Goal: Task Accomplishment & Management: Complete application form

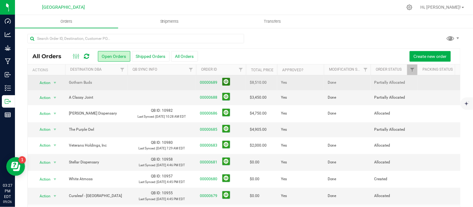
click at [228, 82] on button at bounding box center [226, 82] width 8 height 8
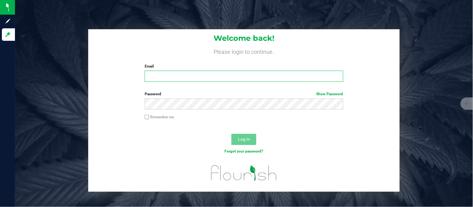
type input "[PERSON_NAME][EMAIL_ADDRESS][DOMAIN_NAME]"
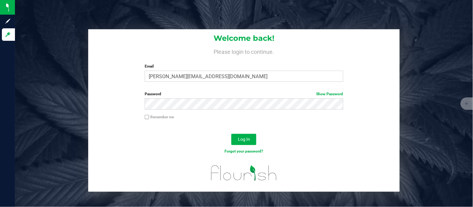
click at [148, 119] on input "Remember me" at bounding box center [147, 117] width 4 height 4
checkbox input "true"
click at [245, 142] on span "Log In" at bounding box center [244, 139] width 12 height 5
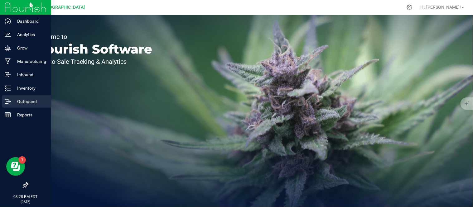
click at [13, 104] on p "Outbound" at bounding box center [29, 101] width 37 height 7
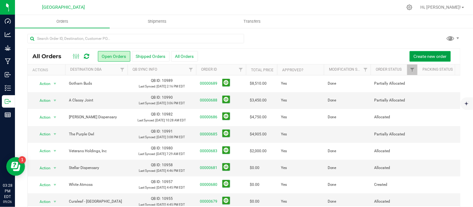
click at [429, 54] on span "Create new order" at bounding box center [430, 56] width 33 height 5
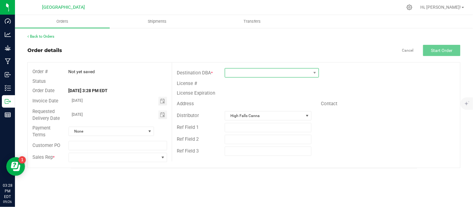
click at [292, 69] on span at bounding box center [268, 73] width 86 height 9
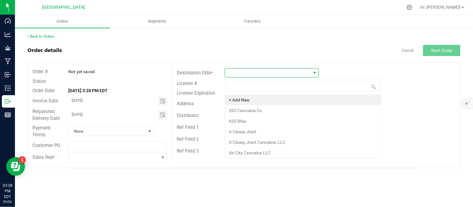
scroll to position [9, 94]
type input "northern lights"
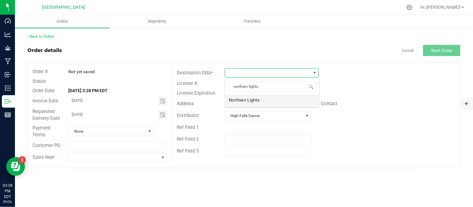
click at [267, 100] on li "Northern Lights" at bounding box center [273, 100] width 94 height 11
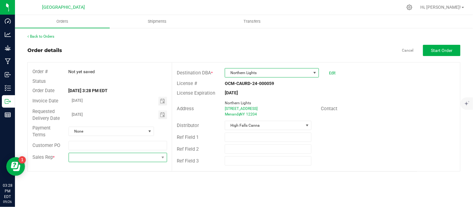
click at [139, 160] on span at bounding box center [114, 157] width 90 height 9
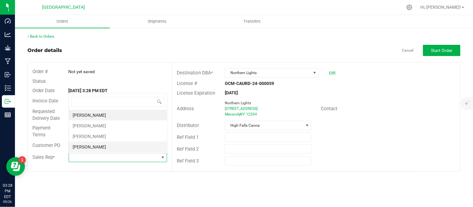
scroll to position [9, 98]
click at [96, 126] on li "[PERSON_NAME]" at bounding box center [118, 126] width 98 height 11
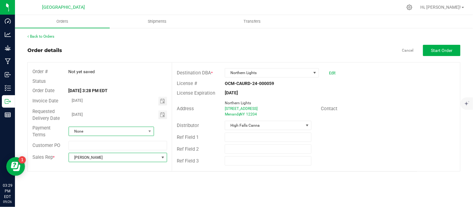
click at [93, 131] on span "None" at bounding box center [107, 131] width 77 height 9
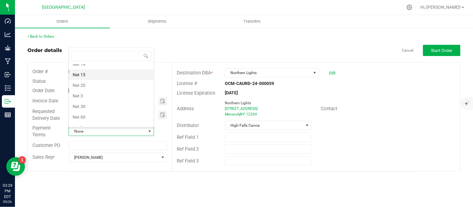
scroll to position [69, 0]
click at [91, 107] on li "Net 30" at bounding box center [111, 106] width 85 height 11
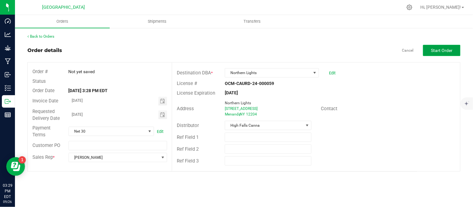
click at [444, 50] on span "Start Order" at bounding box center [442, 50] width 22 height 5
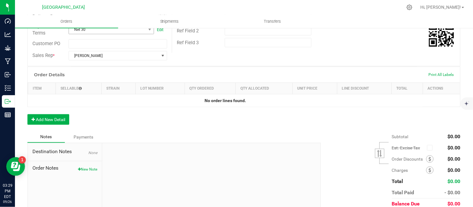
scroll to position [138, 0]
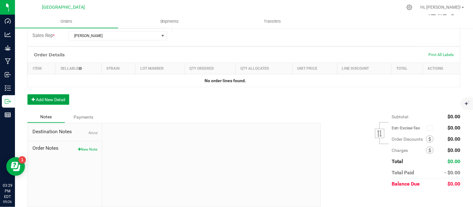
click at [54, 97] on button "Add New Detail" at bounding box center [48, 100] width 42 height 11
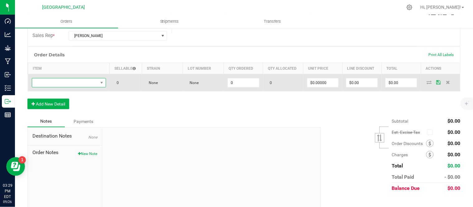
click at [61, 83] on span "NO DATA FOUND" at bounding box center [65, 83] width 66 height 9
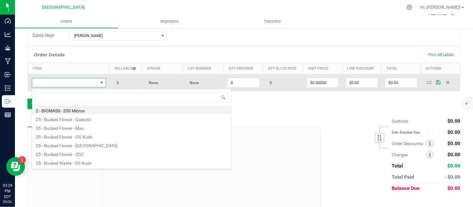
scroll to position [9, 71]
type input "bliss"
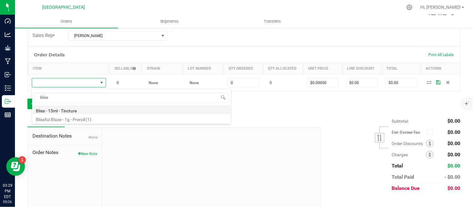
click at [69, 111] on li "Bliss - 15ml - Tincture" at bounding box center [131, 110] width 199 height 9
type input "0 ea"
type input "$20.00000"
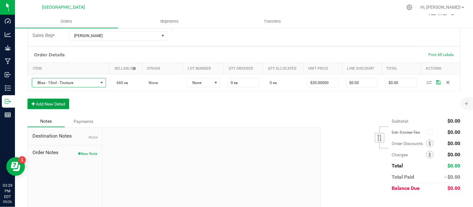
click at [61, 107] on button "Add New Detail" at bounding box center [48, 104] width 42 height 11
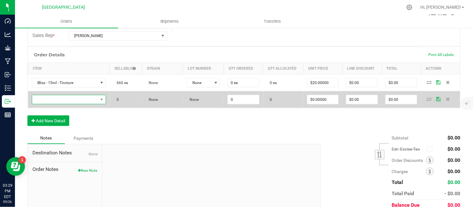
click at [56, 98] on span "NO DATA FOUND" at bounding box center [65, 99] width 66 height 9
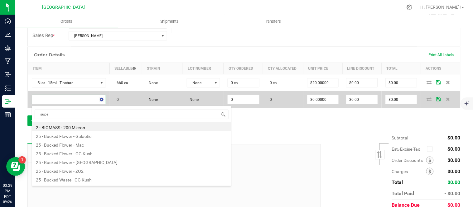
type input "super"
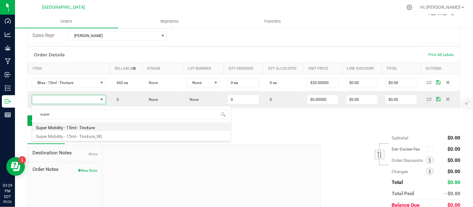
click at [76, 127] on li "Super Mobility - 15ml - Tincture" at bounding box center [131, 127] width 199 height 9
type input "0 ea"
type input "$20.00000"
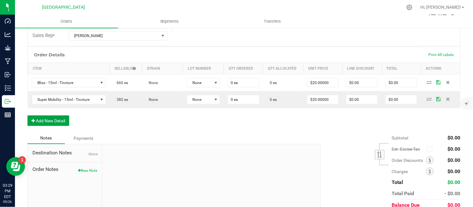
click at [45, 119] on button "Add New Detail" at bounding box center [48, 121] width 42 height 11
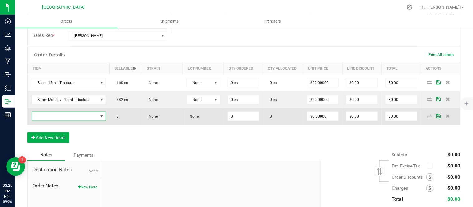
click at [45, 119] on span "NO DATA FOUND" at bounding box center [65, 116] width 66 height 9
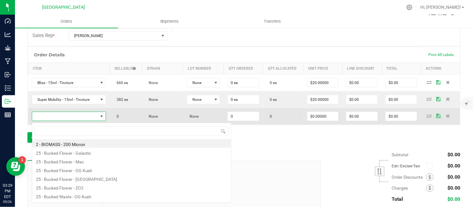
scroll to position [9, 72]
type input "sleep"
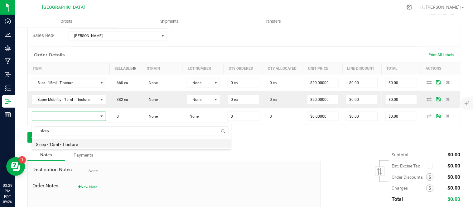
click at [77, 144] on li "Sleep - 15ml - Tincture" at bounding box center [131, 143] width 199 height 9
type input "0 ea"
type input "$20.00000"
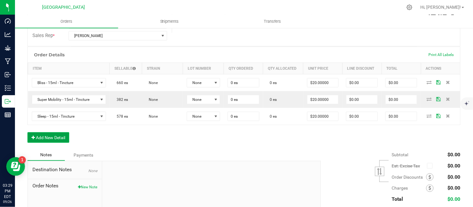
click at [52, 135] on button "Add New Detail" at bounding box center [48, 138] width 42 height 11
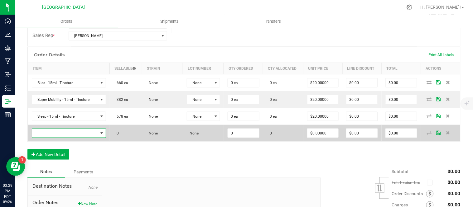
click at [55, 135] on span "NO DATA FOUND" at bounding box center [65, 133] width 66 height 9
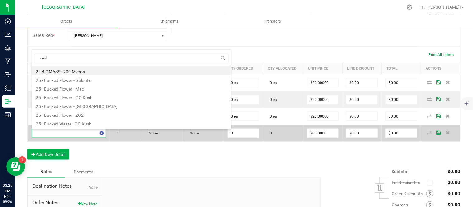
type input "[PERSON_NAME]"
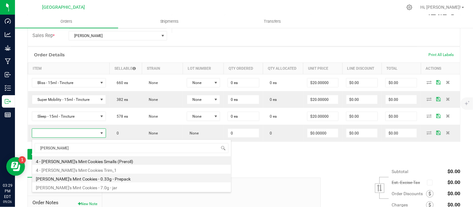
click at [99, 181] on li "[PERSON_NAME]'s Mint Cookies - 0.33g - Prepack" at bounding box center [131, 178] width 199 height 9
type input "0 ea"
type input "$3.00000"
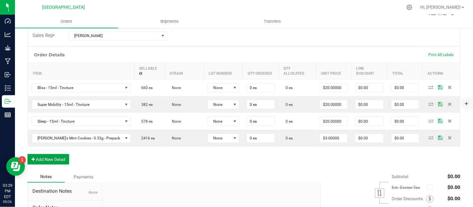
click at [52, 161] on button "Add New Detail" at bounding box center [48, 159] width 42 height 11
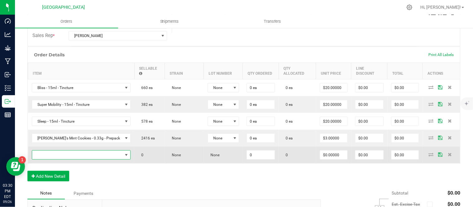
click at [86, 158] on span "NO DATA FOUND" at bounding box center [77, 155] width 91 height 9
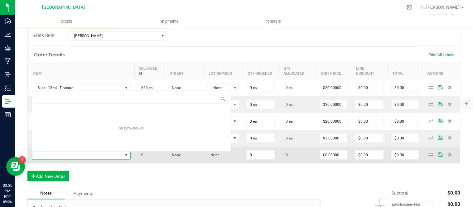
scroll to position [9, 85]
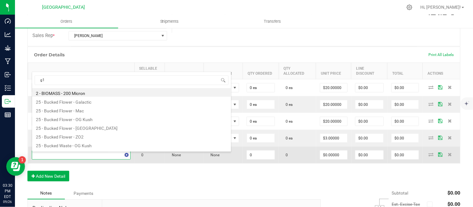
type input "g13"
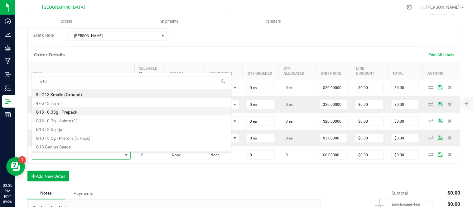
click at [76, 110] on li "G13 - 0.33g - Prepack" at bounding box center [131, 111] width 199 height 9
type input "0 ea"
type input "$3.00000"
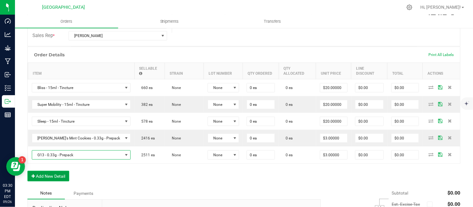
click at [45, 182] on button "Add New Detail" at bounding box center [48, 176] width 42 height 11
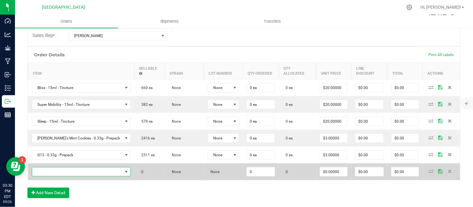
click at [49, 176] on span "NO DATA FOUND" at bounding box center [77, 172] width 91 height 9
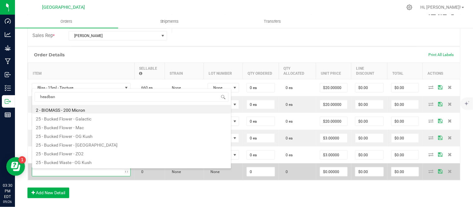
type input "headband"
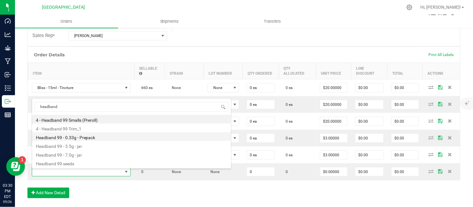
click at [94, 137] on li "Headband 99 - 0.33g - Prepack" at bounding box center [131, 137] width 199 height 9
type input "0 ea"
type input "$3.00000"
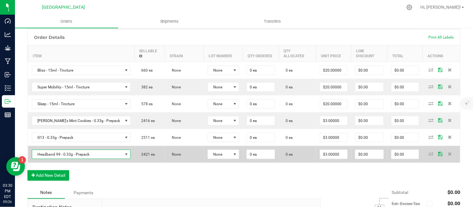
scroll to position [173, 0]
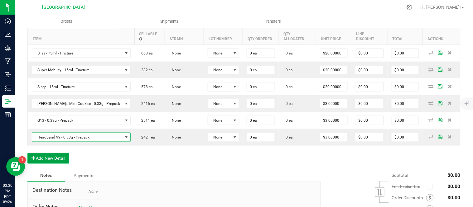
click at [51, 160] on button "Add New Detail" at bounding box center [48, 158] width 42 height 11
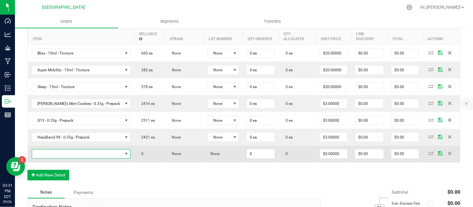
click at [60, 157] on span "NO DATA FOUND" at bounding box center [77, 154] width 91 height 9
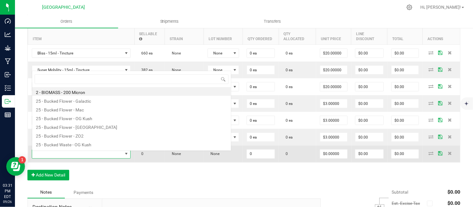
scroll to position [0, 0]
type input "lime"
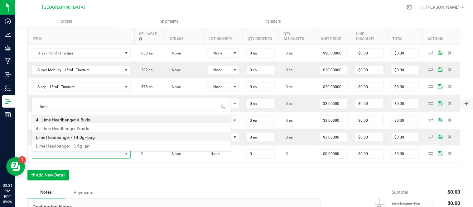
click at [77, 138] on li "Lime Headbanger - 14.0g - bag" at bounding box center [131, 136] width 199 height 9
type input "0 ea"
type input "$50.00000"
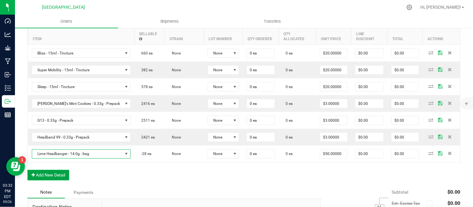
click at [44, 177] on button "Add New Detail" at bounding box center [48, 175] width 42 height 11
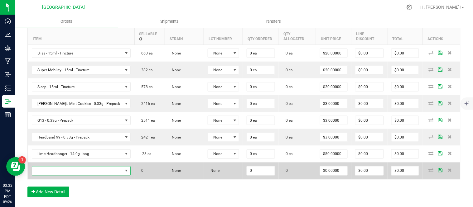
click at [52, 173] on span "NO DATA FOUND" at bounding box center [77, 171] width 91 height 9
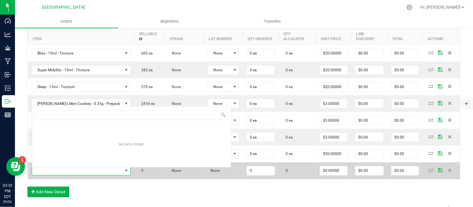
scroll to position [9, 85]
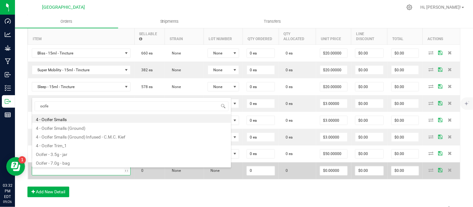
type input "ocifer"
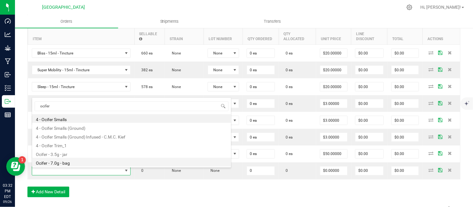
click at [56, 163] on li "Ocifer - 7.0g - bag" at bounding box center [131, 162] width 199 height 9
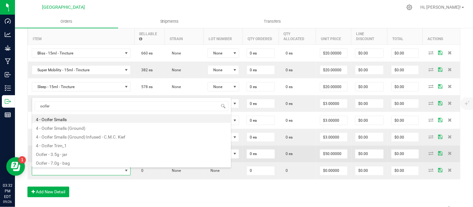
type input "0 ea"
type input "$27.50000"
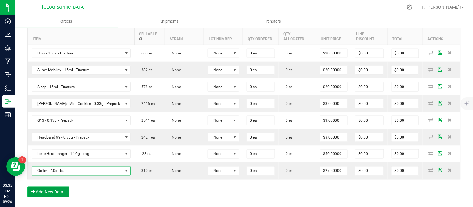
click at [48, 196] on button "Add New Detail" at bounding box center [48, 192] width 42 height 11
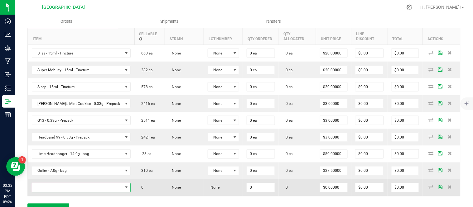
click at [80, 188] on span "NO DATA FOUND" at bounding box center [77, 188] width 91 height 9
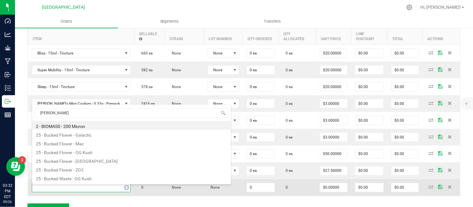
type input "og kush"
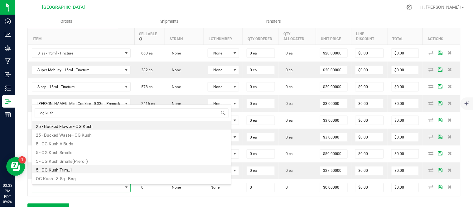
scroll to position [16, 0]
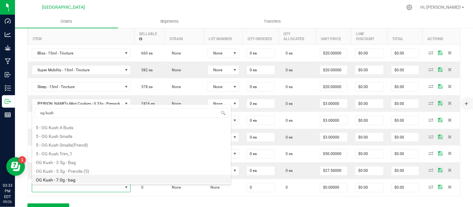
click at [77, 179] on li "OG Kush - 7.0g - bag" at bounding box center [131, 179] width 199 height 9
type input "0 ea"
type input "$27.50000"
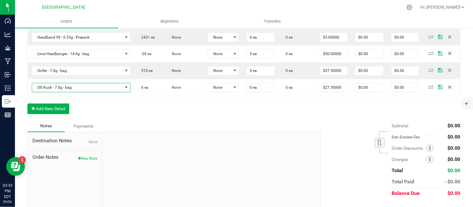
scroll to position [277, 0]
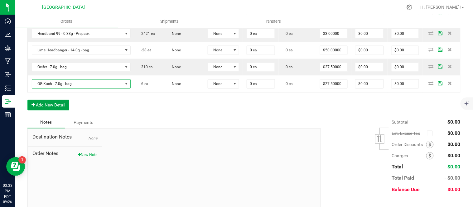
click at [46, 105] on button "Add New Detail" at bounding box center [48, 105] width 42 height 11
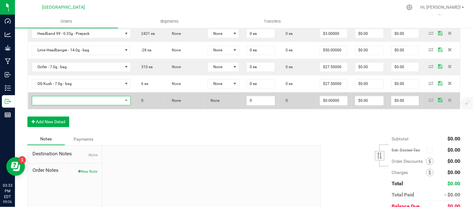
click at [47, 101] on span "NO DATA FOUND" at bounding box center [77, 101] width 91 height 9
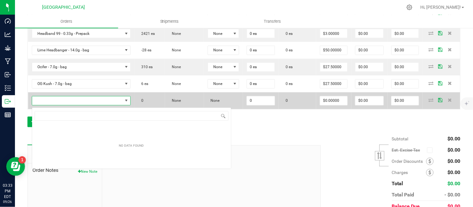
scroll to position [9, 85]
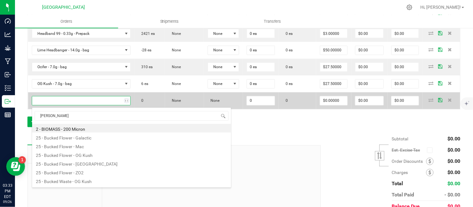
type input "og kush"
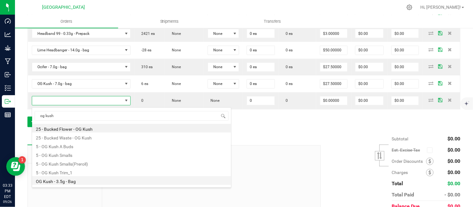
click at [75, 180] on li "OG Kush - 3.5g - Bag" at bounding box center [131, 181] width 199 height 9
type input "0 ea"
type input "$15.00000"
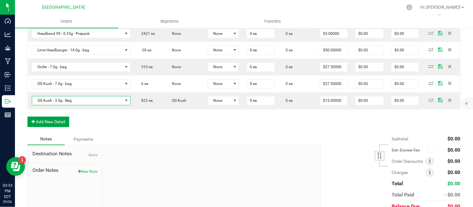
click at [61, 125] on button "Add New Detail" at bounding box center [48, 122] width 42 height 11
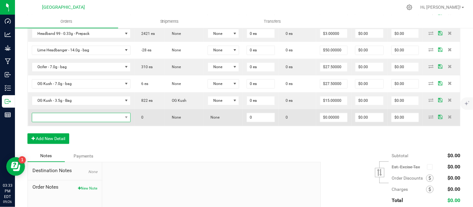
click at [66, 119] on span "NO DATA FOUND" at bounding box center [77, 118] width 91 height 9
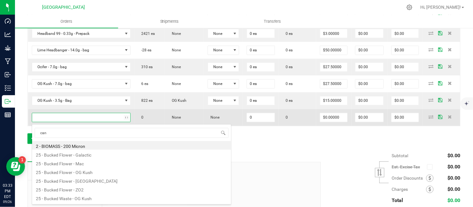
type input "cand"
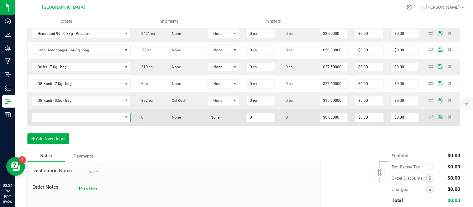
click at [79, 117] on span "NO DATA FOUND" at bounding box center [77, 118] width 91 height 9
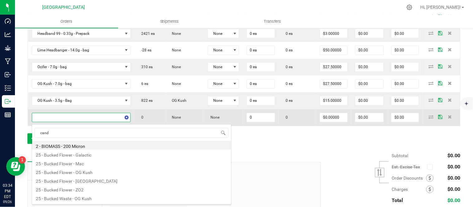
type input "candy"
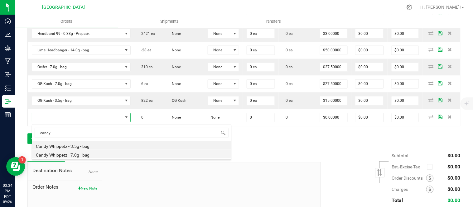
click at [83, 153] on li "Candy Whippetz - 7.0g - bag" at bounding box center [131, 154] width 199 height 9
type input "0 ea"
type input "$30.00000"
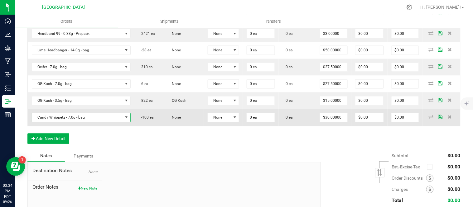
click at [66, 120] on span "Candy Whippetz - 7.0g - bag" at bounding box center [77, 118] width 91 height 9
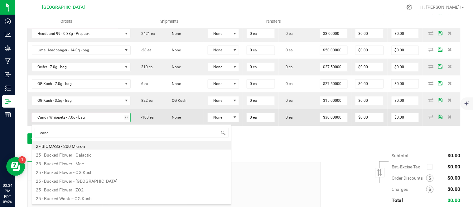
type input "candy"
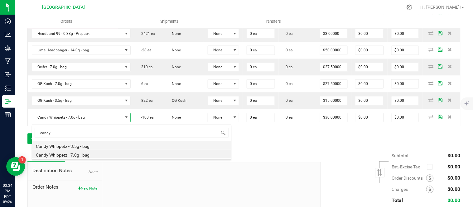
click at [94, 147] on li "Candy Whippetz - 3.5g - bag" at bounding box center [131, 145] width 199 height 9
type input "$15.00000"
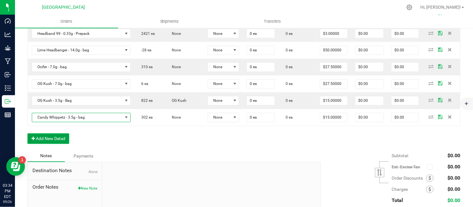
click at [61, 138] on button "Add New Detail" at bounding box center [48, 139] width 42 height 11
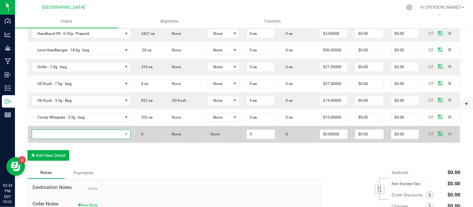
click at [47, 138] on span "NO DATA FOUND" at bounding box center [77, 134] width 91 height 9
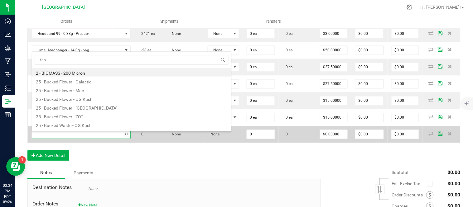
type input "tang"
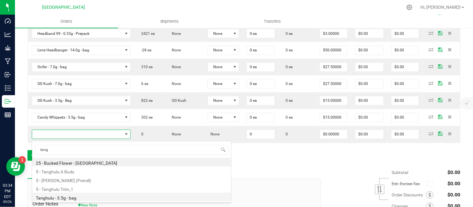
click at [83, 197] on li "Tanghulu - 3.5g - bag" at bounding box center [131, 197] width 199 height 9
type input "0 ea"
type input "$15.00000"
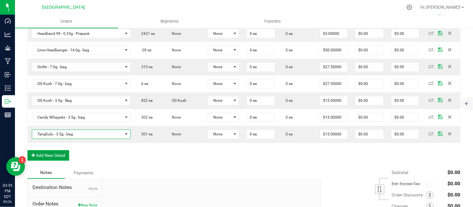
click at [54, 158] on button "Add New Detail" at bounding box center [48, 156] width 42 height 11
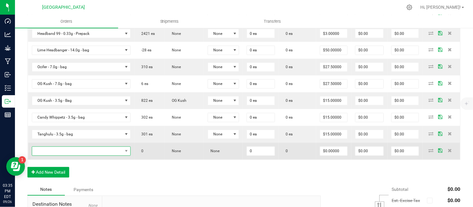
click at [53, 151] on span "NO DATA FOUND" at bounding box center [77, 151] width 91 height 9
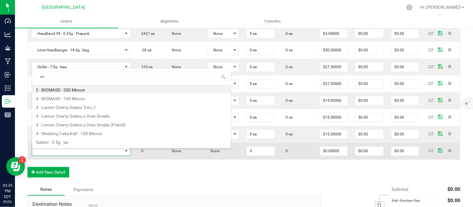
type input "o"
type input "lemon"
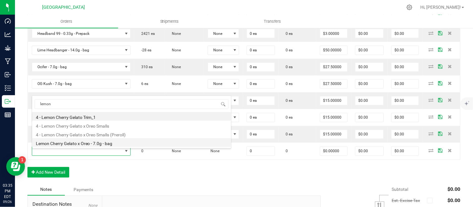
click at [75, 143] on li "Lemon Cherry Gelato x Oreo - 7.0g - bag" at bounding box center [131, 142] width 199 height 9
type input "0 ea"
type input "$27.50000"
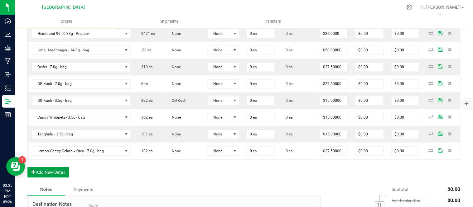
click at [49, 173] on button "Add New Detail" at bounding box center [48, 172] width 42 height 11
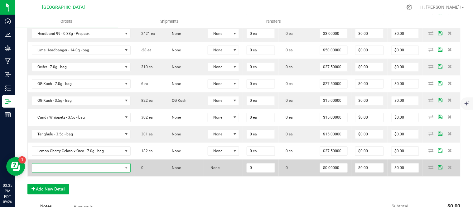
click at [69, 169] on span "NO DATA FOUND" at bounding box center [77, 168] width 91 height 9
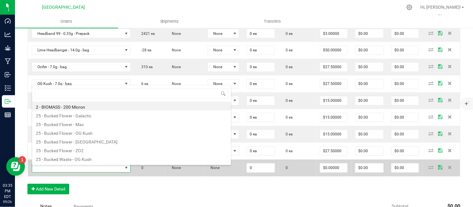
scroll to position [9, 88]
type input "dynamic"
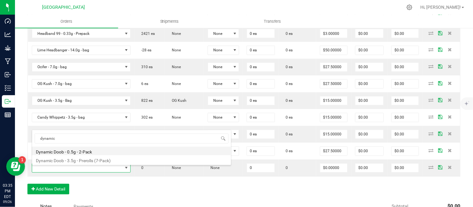
click at [72, 151] on li "Dynamic Doob - 0.5g - 2-Pack" at bounding box center [131, 151] width 199 height 9
type input "0 ea"
type input "$6.00000"
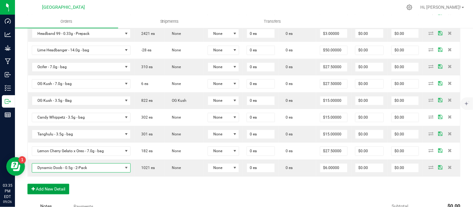
click at [41, 192] on button "Add New Detail" at bounding box center [48, 189] width 42 height 11
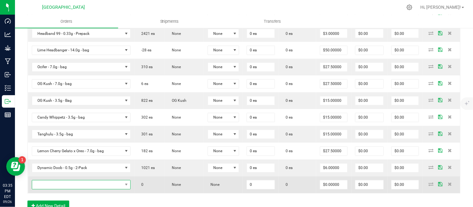
click at [42, 186] on span "NO DATA FOUND" at bounding box center [77, 185] width 91 height 9
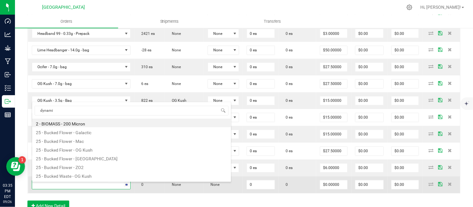
type input "dynamic"
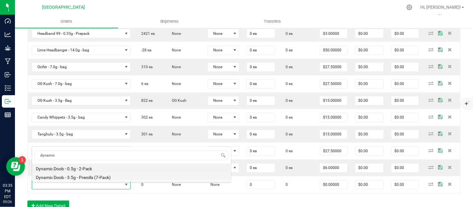
click at [74, 179] on li "Dynamic Doob - 3.5g - Prerolls (7-Pack)" at bounding box center [131, 176] width 199 height 9
type input "0 ea"
type input "$15.00000"
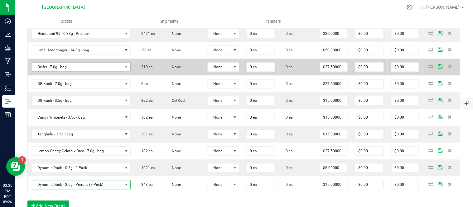
scroll to position [312, 0]
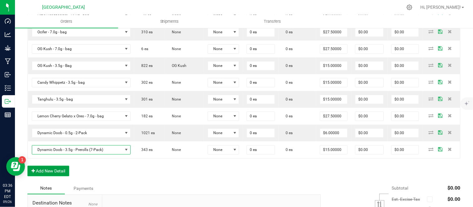
click at [57, 175] on button "Add New Detail" at bounding box center [48, 171] width 42 height 11
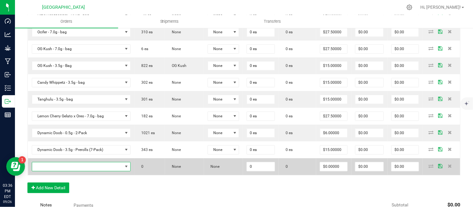
click at [59, 169] on span "NO DATA FOUND" at bounding box center [77, 167] width 91 height 9
click at [59, 169] on span at bounding box center [77, 167] width 91 height 9
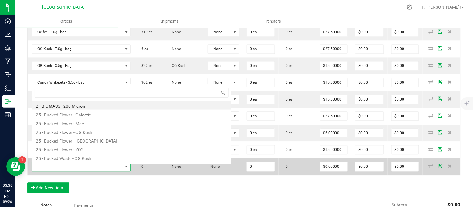
scroll to position [9, 88]
type input "bliss"
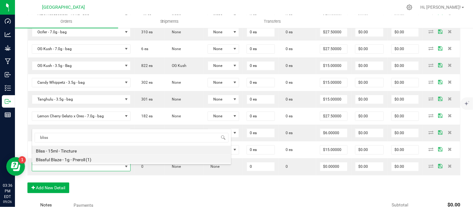
click at [66, 160] on li "Blissful Blaze - 1g - Preroll (1)" at bounding box center [131, 159] width 199 height 9
type input "0 ea"
type input "$6.00000"
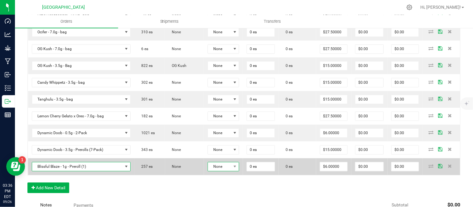
click at [231, 170] on span at bounding box center [235, 167] width 8 height 9
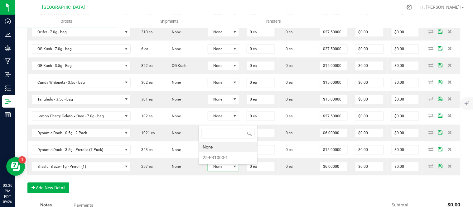
scroll to position [9, 32]
click at [216, 160] on li "25-PR1000-1" at bounding box center [228, 158] width 58 height 11
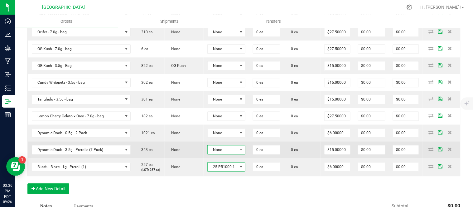
click at [216, 154] on span "None" at bounding box center [223, 150] width 30 height 9
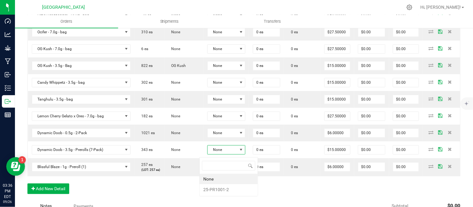
scroll to position [9, 39]
click at [217, 189] on li "25-PR1001-2" at bounding box center [229, 190] width 58 height 11
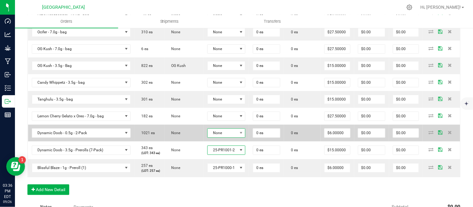
click at [214, 138] on span "None" at bounding box center [223, 133] width 30 height 9
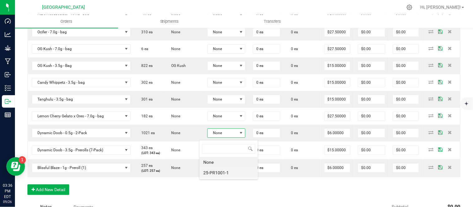
click at [213, 173] on li "25-PR1001-1" at bounding box center [229, 173] width 58 height 11
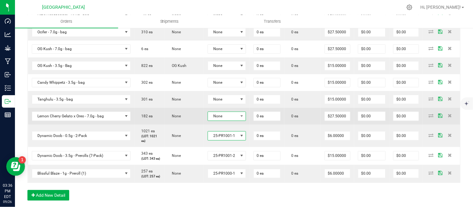
click at [219, 117] on span "None" at bounding box center [223, 116] width 30 height 9
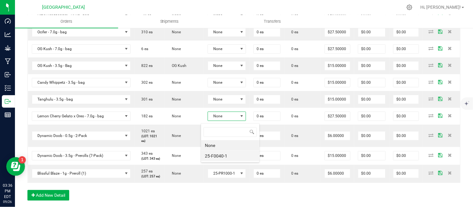
click at [214, 157] on li "25-F0040-1" at bounding box center [230, 156] width 58 height 11
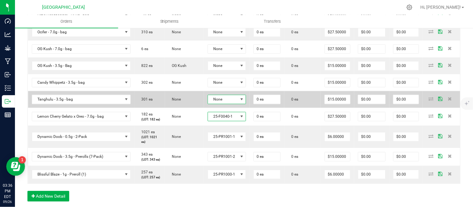
click at [222, 100] on span "None" at bounding box center [223, 99] width 30 height 9
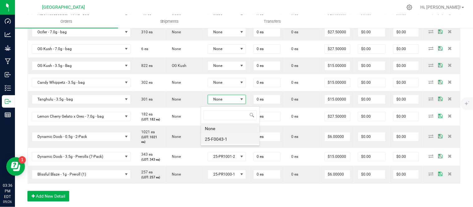
click at [219, 138] on li "25-F0043-1" at bounding box center [230, 139] width 58 height 11
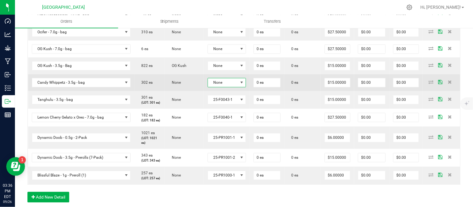
click at [221, 86] on span "None" at bounding box center [223, 83] width 30 height 9
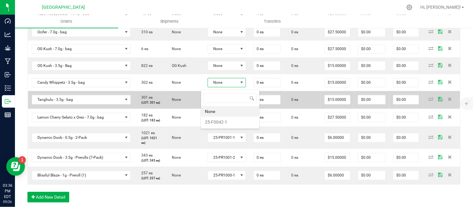
drag, startPoint x: 214, startPoint y: 121, endPoint x: 213, endPoint y: 104, distance: 16.6
click at [213, 121] on li "25-F0042-1" at bounding box center [230, 122] width 58 height 11
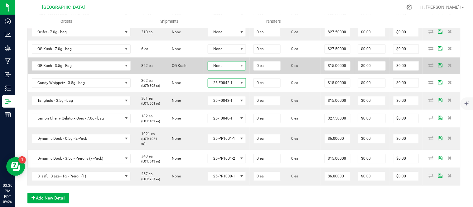
click at [212, 69] on span "None" at bounding box center [223, 66] width 30 height 9
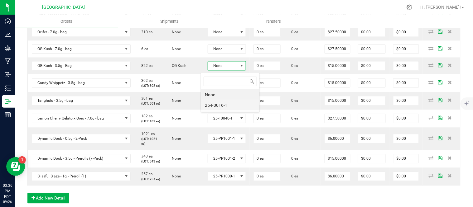
click at [206, 107] on li "25-F0016-1" at bounding box center [230, 105] width 58 height 11
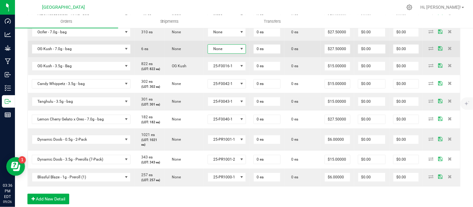
click at [215, 50] on span "None" at bounding box center [223, 49] width 30 height 9
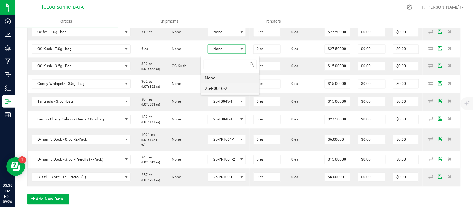
click at [213, 87] on li "25-F0016-2" at bounding box center [230, 88] width 58 height 11
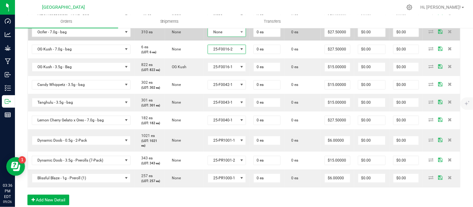
click at [218, 33] on span "None" at bounding box center [223, 32] width 30 height 9
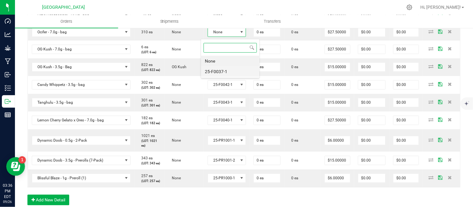
click at [218, 70] on li "25-F0037-1" at bounding box center [230, 71] width 58 height 11
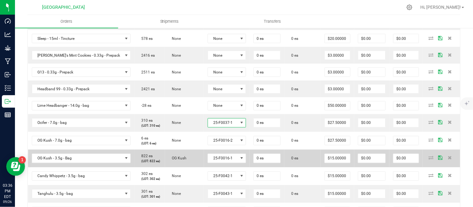
scroll to position [0, 0]
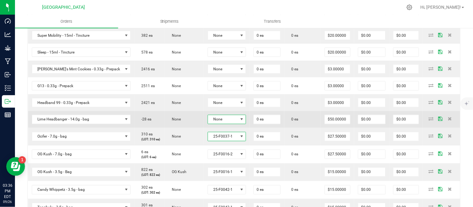
click at [214, 124] on span "None" at bounding box center [223, 119] width 30 height 9
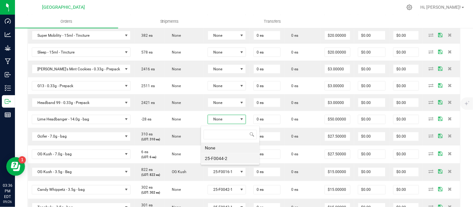
click at [218, 158] on li "25-F0044-2" at bounding box center [230, 158] width 58 height 11
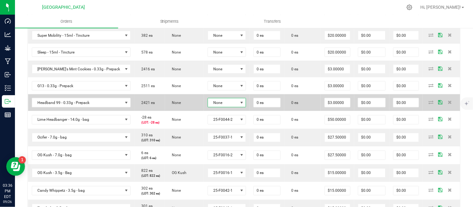
click at [221, 101] on span "None" at bounding box center [223, 103] width 30 height 9
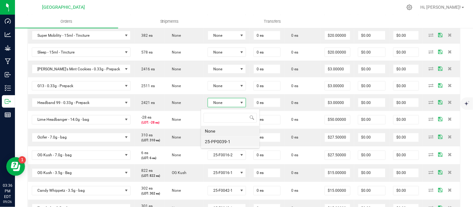
click at [219, 142] on li "25-PP0039-1" at bounding box center [230, 142] width 58 height 11
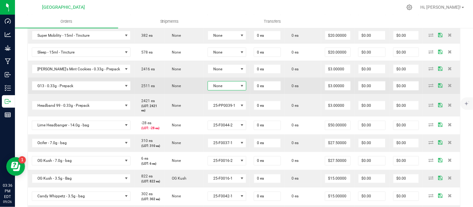
click at [219, 85] on span "None" at bounding box center [223, 86] width 30 height 9
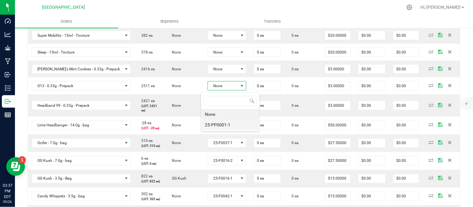
click at [216, 129] on li "25-PP0001-1" at bounding box center [230, 125] width 58 height 11
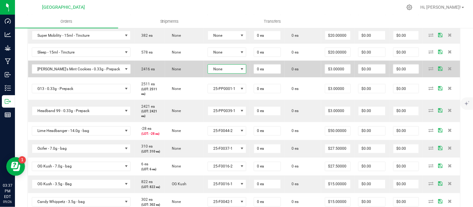
click at [222, 72] on span "None" at bounding box center [223, 69] width 30 height 9
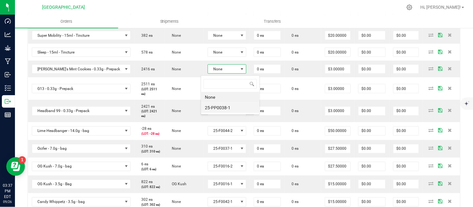
click at [214, 104] on li "25-PP0038-1" at bounding box center [230, 108] width 58 height 11
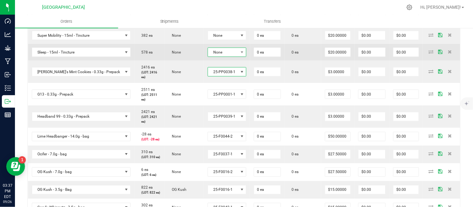
click at [216, 52] on span "None" at bounding box center [223, 52] width 30 height 9
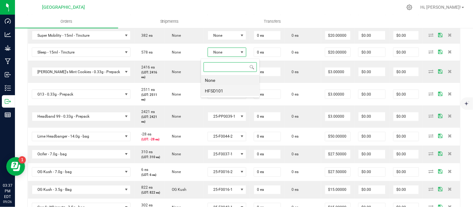
click at [215, 92] on li "HFSD101" at bounding box center [230, 91] width 58 height 11
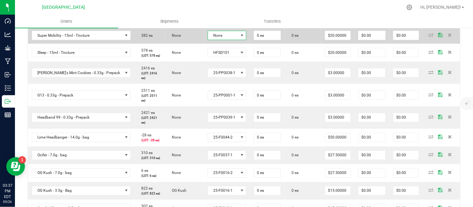
click at [222, 40] on span "None" at bounding box center [223, 35] width 30 height 9
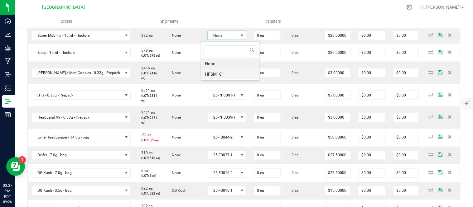
click at [222, 73] on li "HFSM101" at bounding box center [230, 74] width 58 height 11
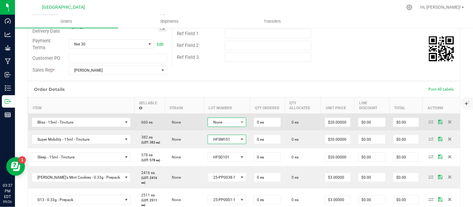
click at [216, 123] on span "None" at bounding box center [223, 122] width 30 height 9
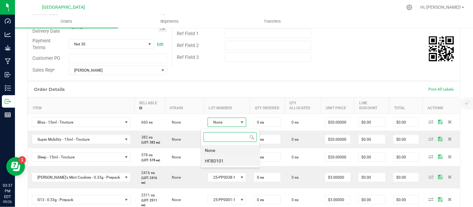
click at [217, 158] on li "HFBD101" at bounding box center [230, 161] width 58 height 11
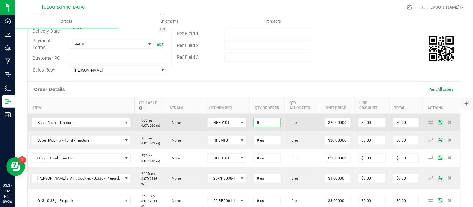
click at [262, 125] on input "0" at bounding box center [267, 123] width 27 height 9
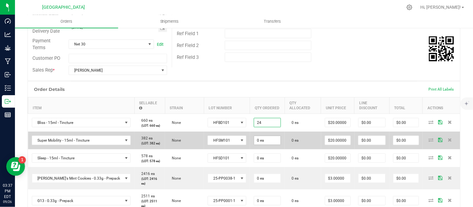
type input "24 ea"
type input "$480.00"
click at [261, 145] on input "0" at bounding box center [267, 140] width 27 height 9
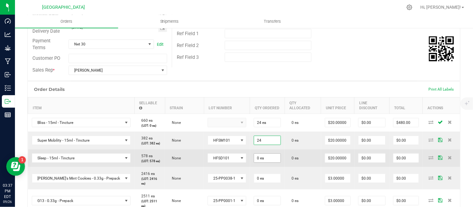
type input "24 ea"
type input "$480.00"
click at [261, 163] on input "0" at bounding box center [267, 158] width 27 height 9
type input "24 ea"
type input "$480.00"
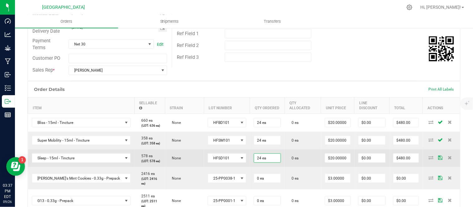
click at [285, 167] on td "0 ea" at bounding box center [303, 159] width 36 height 18
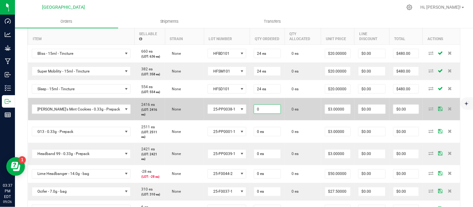
click at [264, 114] on input "0" at bounding box center [267, 109] width 27 height 9
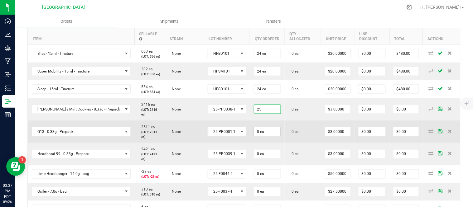
type input "25 ea"
type input "$75.00"
click at [263, 136] on input "0" at bounding box center [267, 132] width 27 height 9
type input "25 ea"
type input "$75.00"
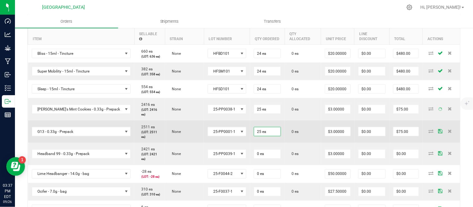
click at [285, 143] on td "0 ea" at bounding box center [303, 132] width 36 height 22
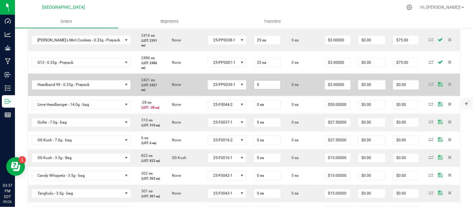
click at [260, 90] on input "0" at bounding box center [267, 85] width 27 height 9
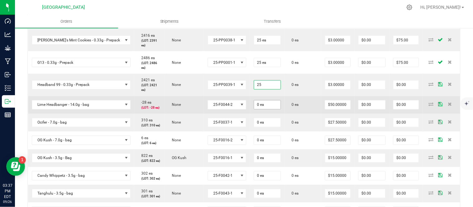
type input "25 ea"
type input "$75.00"
click at [257, 109] on input "0" at bounding box center [267, 105] width 27 height 9
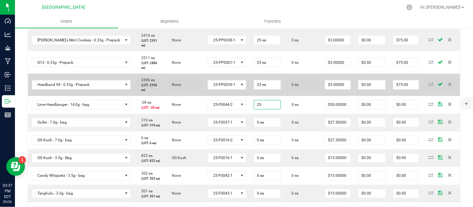
type input "25 ea"
type input "$1,250.00"
click at [277, 96] on td "25 ea" at bounding box center [267, 85] width 35 height 22
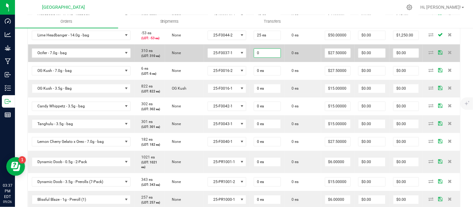
click at [266, 58] on input "0" at bounding box center [267, 53] width 27 height 9
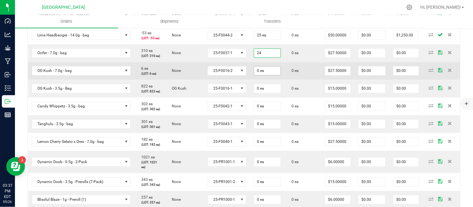
type input "24 ea"
type input "$660.00"
click at [258, 75] on input "0" at bounding box center [267, 71] width 27 height 9
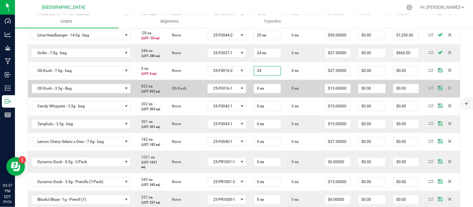
type input "24 ea"
type input "$660.00"
click at [260, 93] on input "0" at bounding box center [267, 89] width 27 height 9
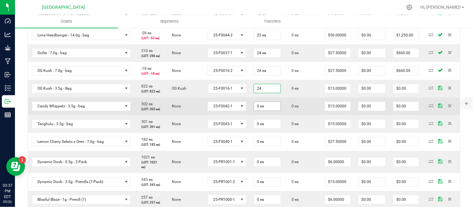
type input "24 ea"
type input "$360.00"
click at [258, 111] on input "0" at bounding box center [267, 106] width 27 height 9
type input "24 ea"
type input "$360.00"
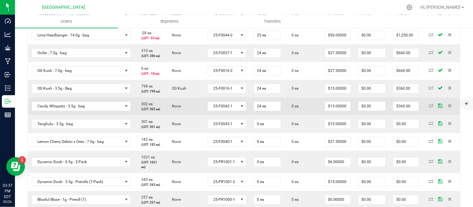
click at [278, 116] on td "24 ea" at bounding box center [267, 107] width 35 height 18
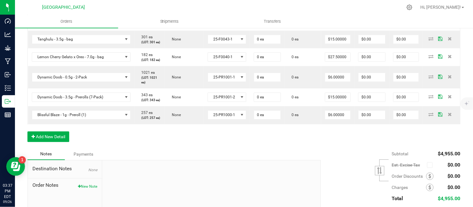
scroll to position [416, 0]
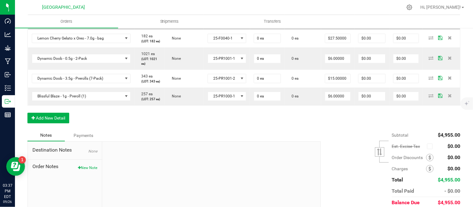
click at [262, 25] on input "0" at bounding box center [267, 20] width 27 height 9
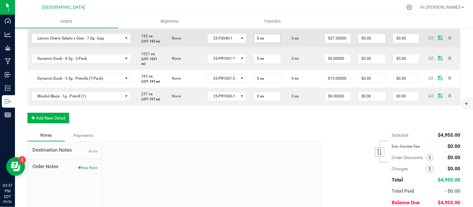
type input "24 ea"
type input "$360.00"
click at [259, 43] on input "0" at bounding box center [267, 38] width 27 height 9
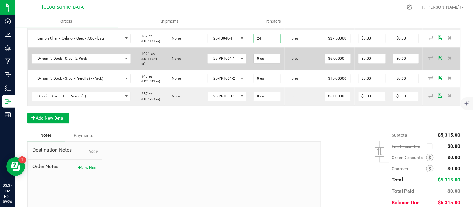
type input "24 ea"
type input "$660.00"
click at [261, 63] on input "0" at bounding box center [267, 58] width 27 height 9
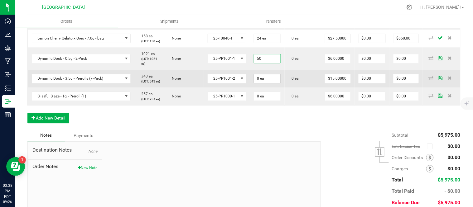
type input "50 ea"
type input "$300.00"
click at [267, 83] on input "0" at bounding box center [267, 78] width 27 height 9
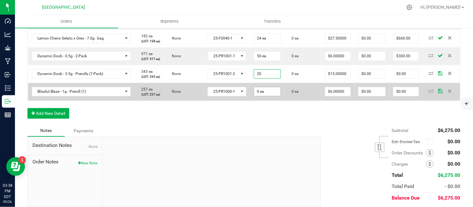
type input "20 ea"
type input "$300.00"
click at [260, 96] on input "0" at bounding box center [267, 91] width 27 height 9
click at [268, 101] on td "0 ea" at bounding box center [267, 92] width 35 height 18
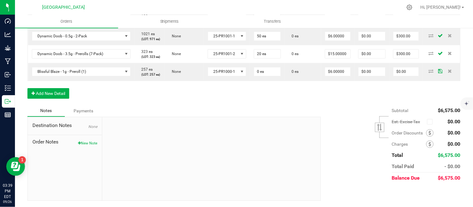
scroll to position [450, 0]
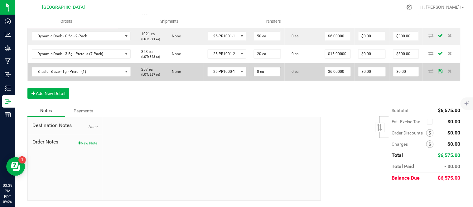
click at [264, 76] on input "0 ea" at bounding box center [267, 71] width 27 height 9
type input "100 ea"
type input "6"
type input "$600.00"
click at [326, 76] on input "6" at bounding box center [337, 71] width 25 height 9
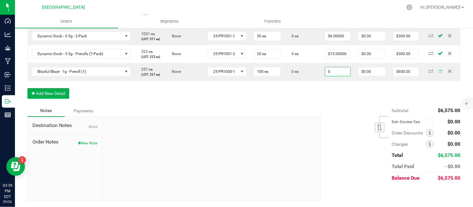
type input "$0.00000"
type input "$0.00"
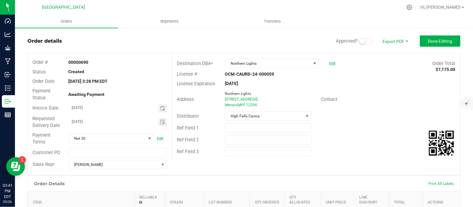
scroll to position [0, 0]
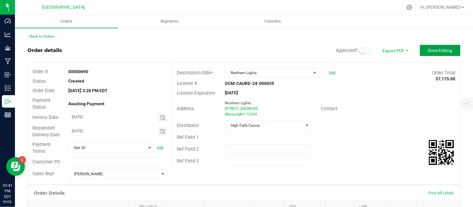
drag, startPoint x: 444, startPoint y: 49, endPoint x: 349, endPoint y: 133, distance: 127.5
click at [386, 150] on outbound-order-header "Order details Approved? Export PDF Done Editing Order # 00000690 Status Created…" at bounding box center [243, 115] width 433 height 140
